Goal: Find specific page/section: Find specific page/section

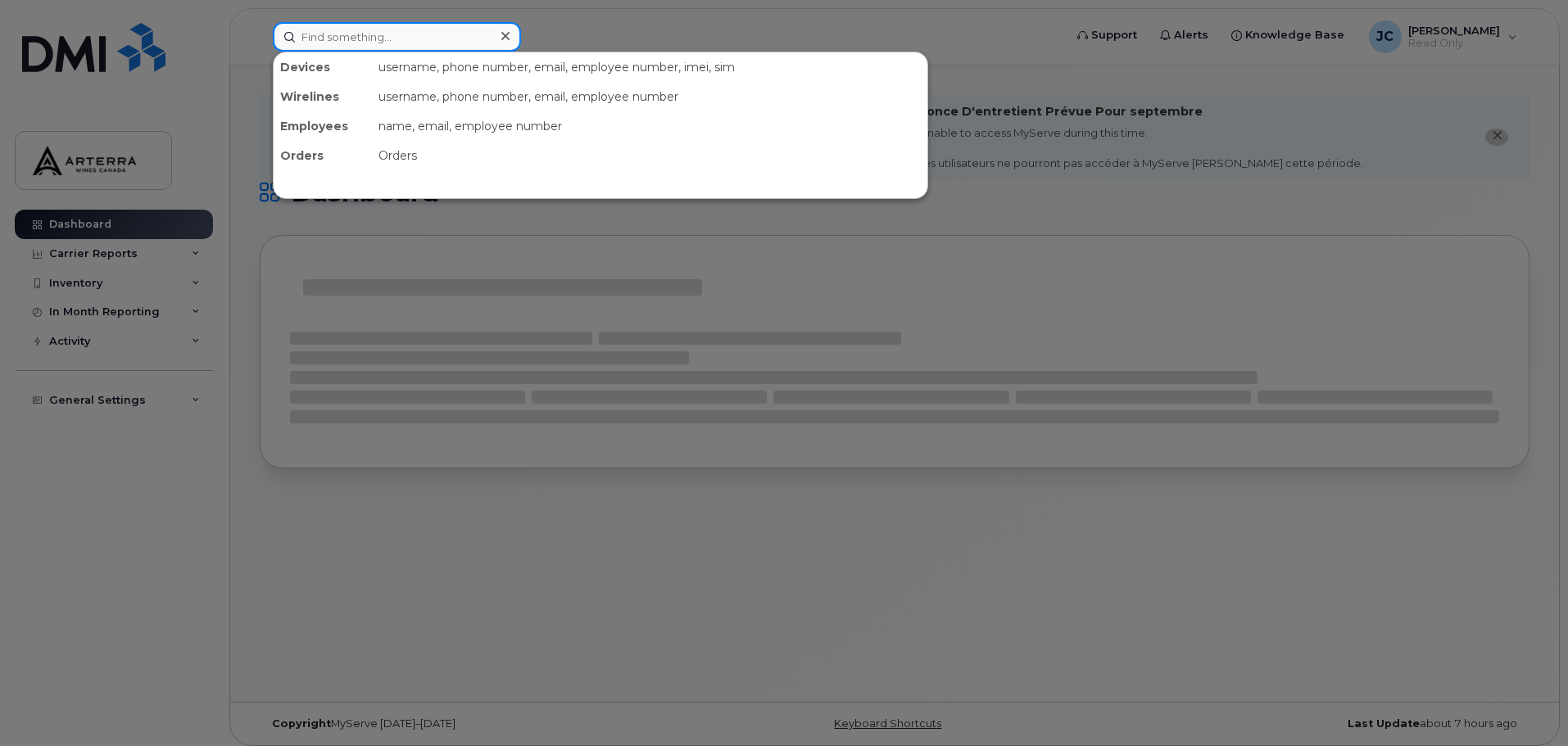
click at [464, 38] on input at bounding box center [396, 37] width 248 height 30
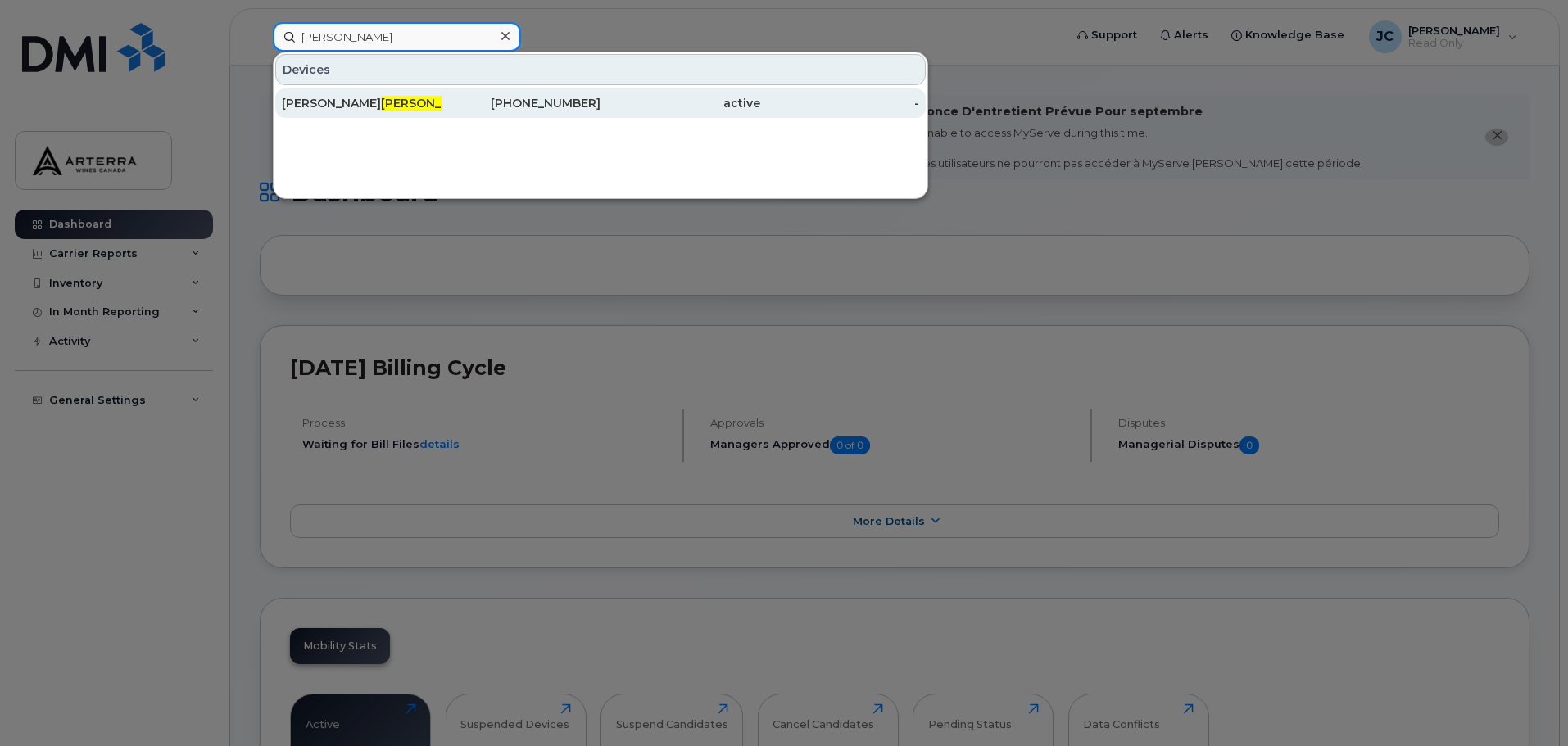
type input "pratte"
click at [355, 96] on div "Benoit Pratte" at bounding box center [361, 103] width 160 height 17
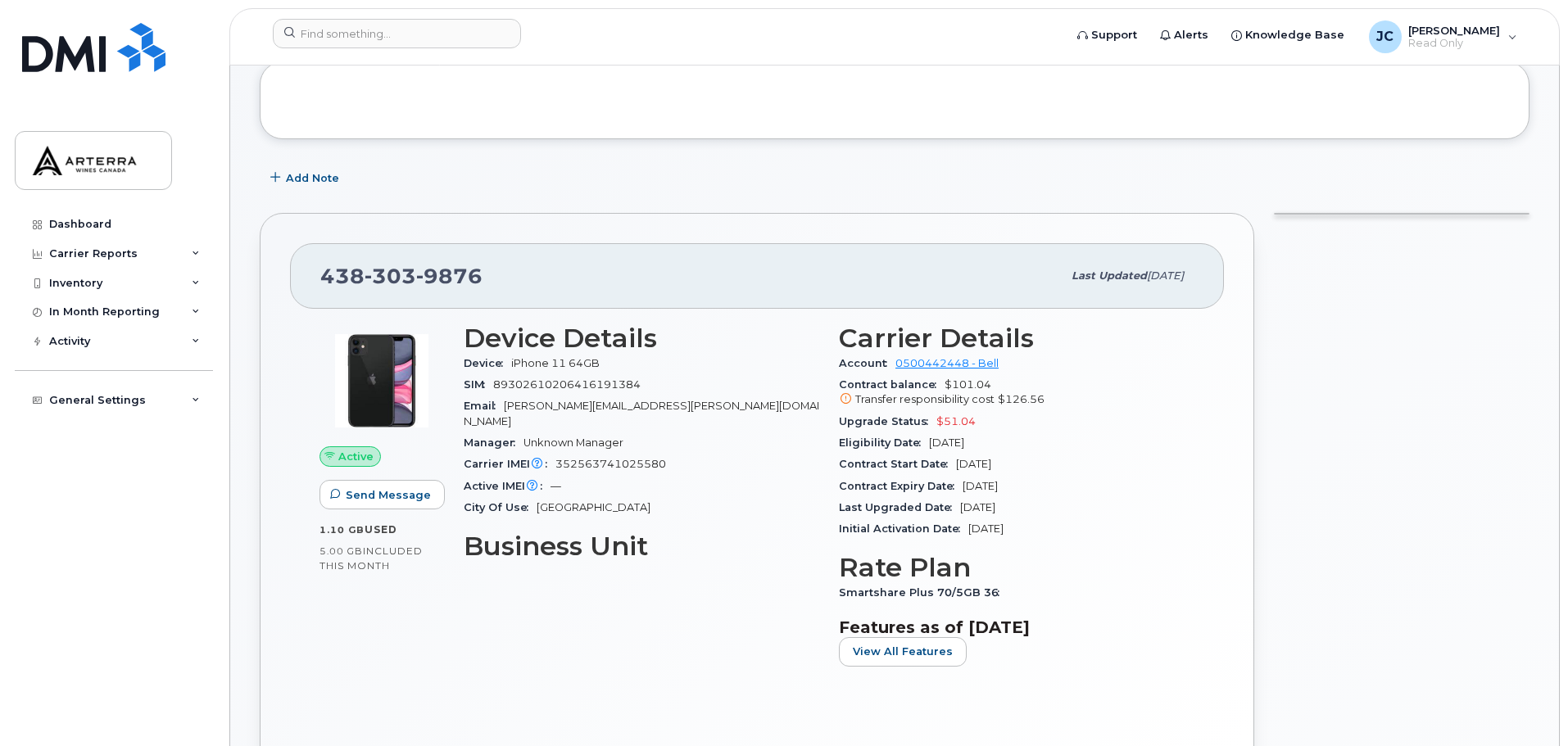
scroll to position [82, 0]
